Goal: Task Accomplishment & Management: Manage account settings

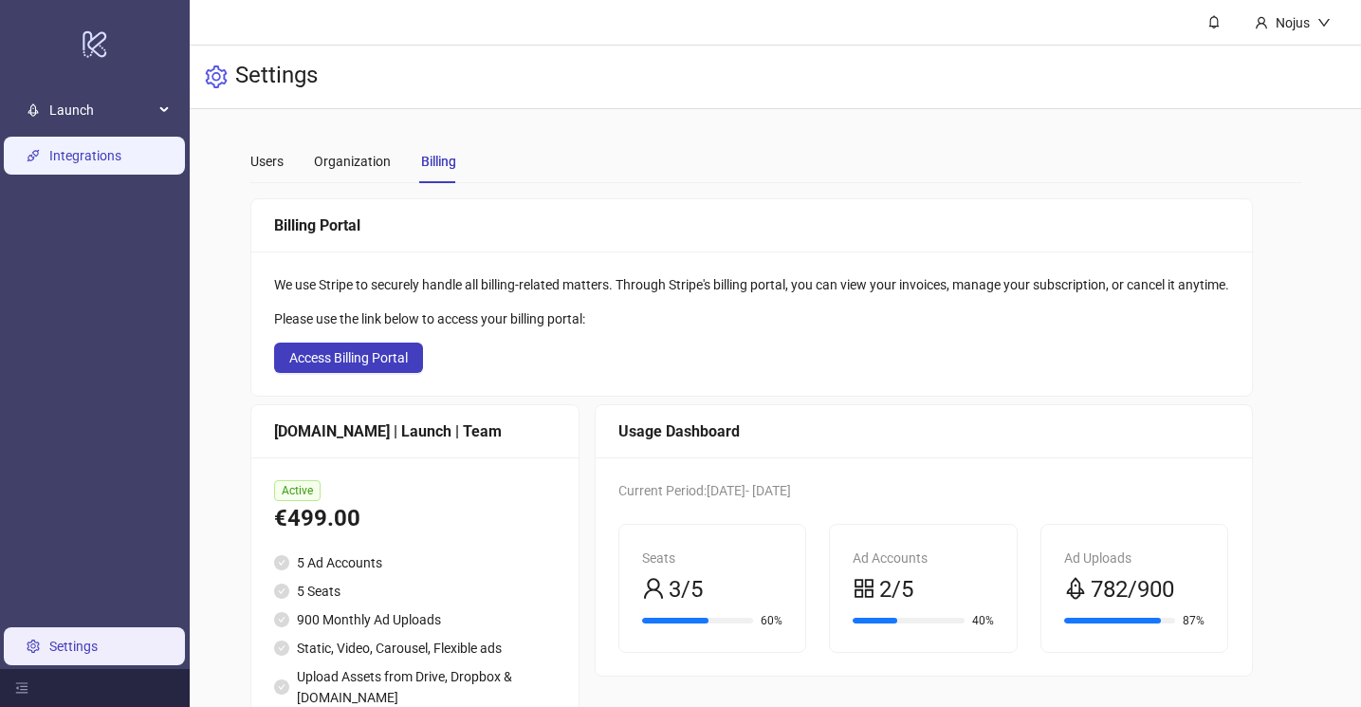
scroll to position [79, 0]
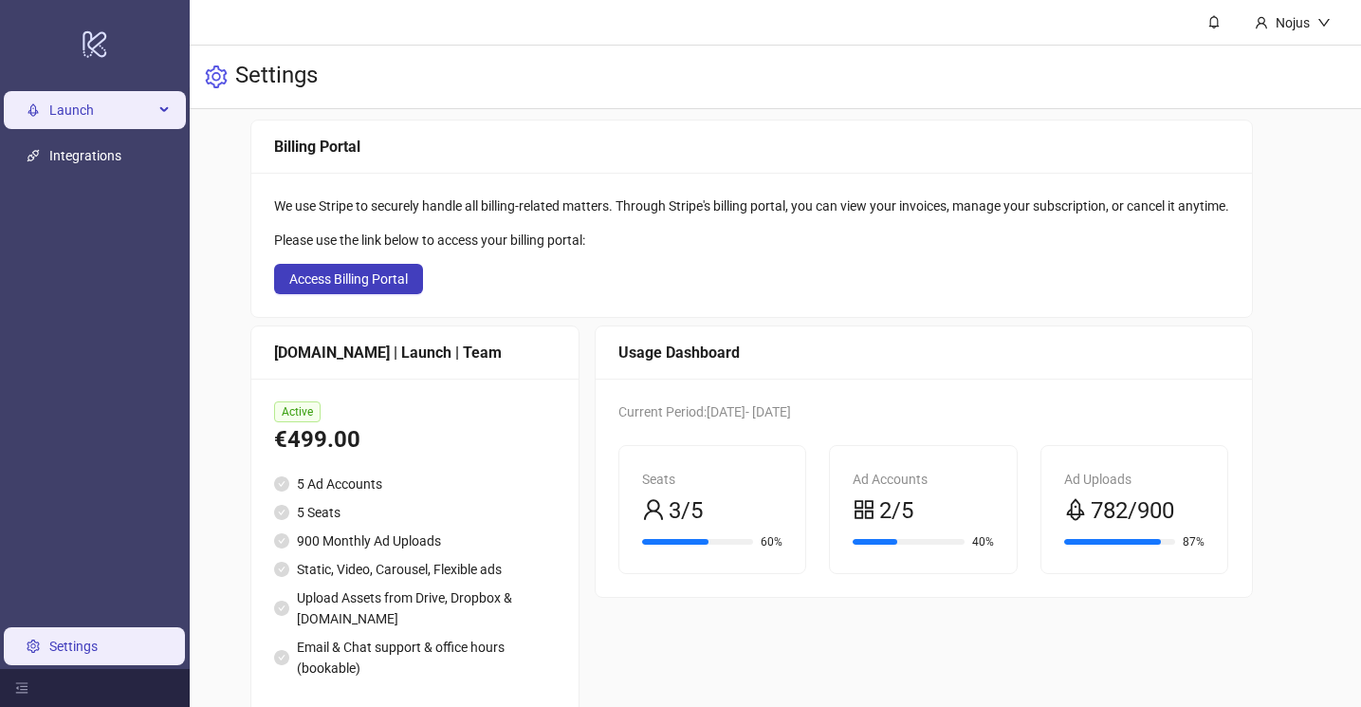
click at [102, 120] on span "Launch" at bounding box center [101, 110] width 104 height 38
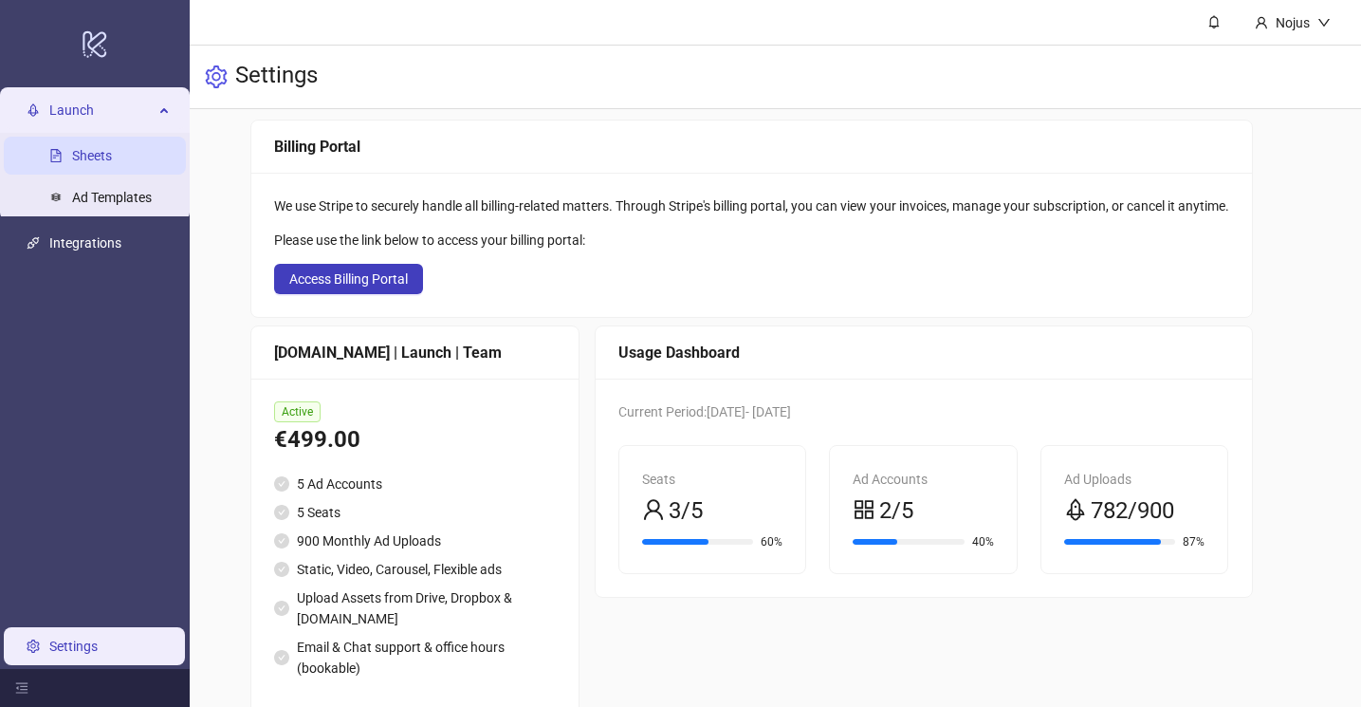
click at [102, 148] on link "Sheets" at bounding box center [92, 155] width 40 height 15
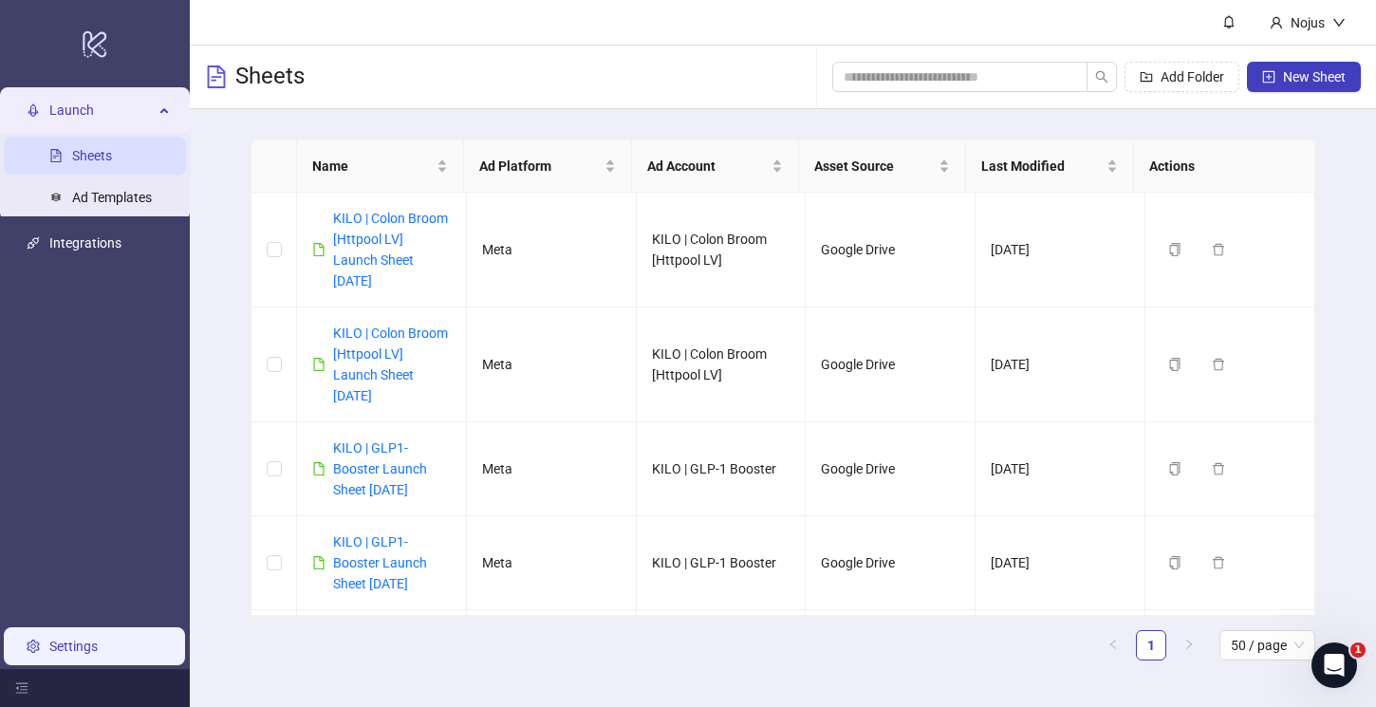
click at [78, 638] on link "Settings" at bounding box center [73, 645] width 48 height 15
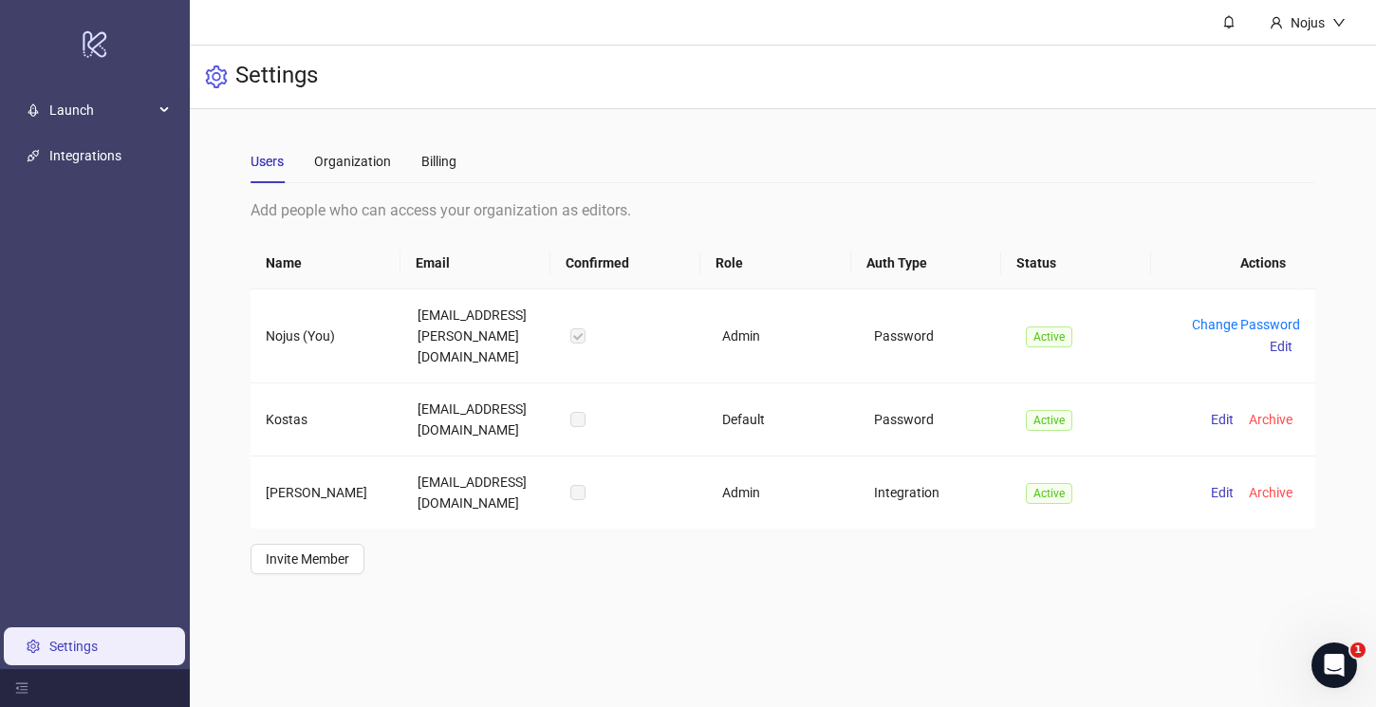
click at [466, 166] on div "Users Organization Billing" at bounding box center [782, 161] width 1064 height 44
click at [456, 164] on div "Users Organization Billing" at bounding box center [782, 161] width 1064 height 44
click at [443, 164] on div "Billing" at bounding box center [438, 161] width 35 height 21
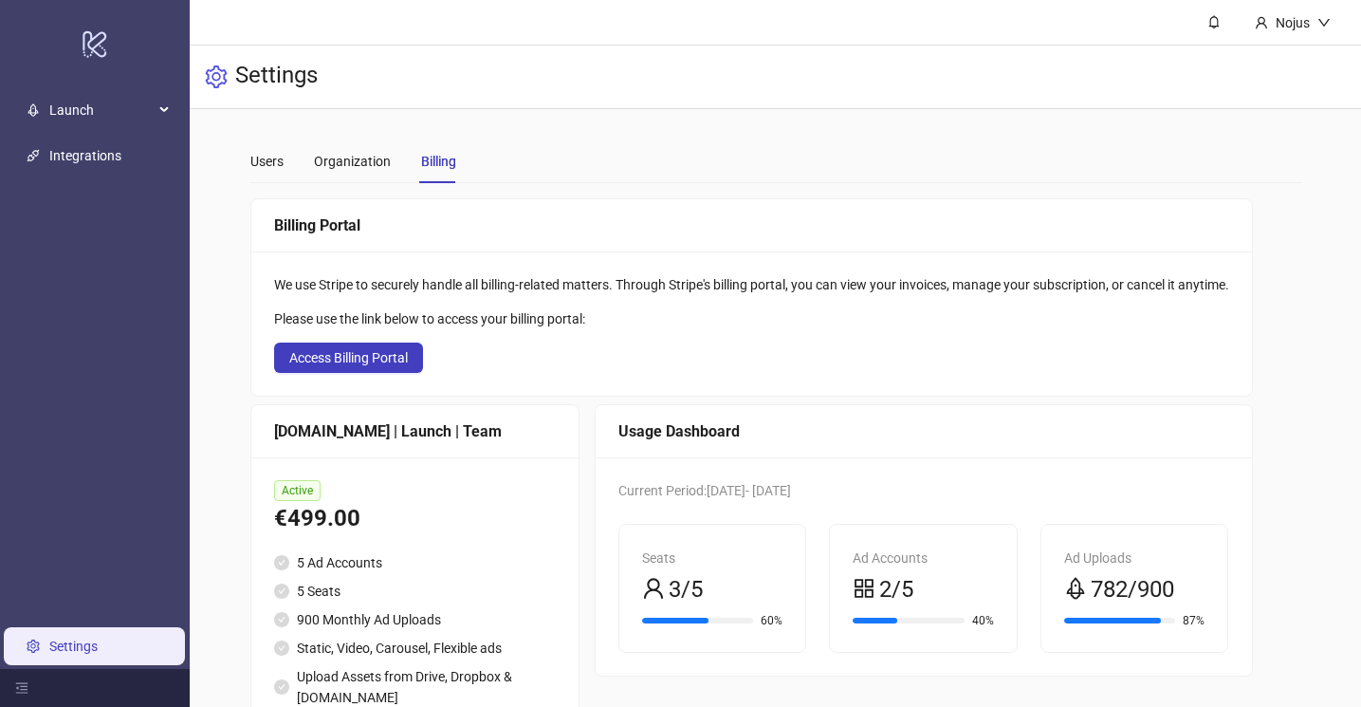
scroll to position [126, 0]
